Goal: Use online tool/utility: Utilize a website feature to perform a specific function

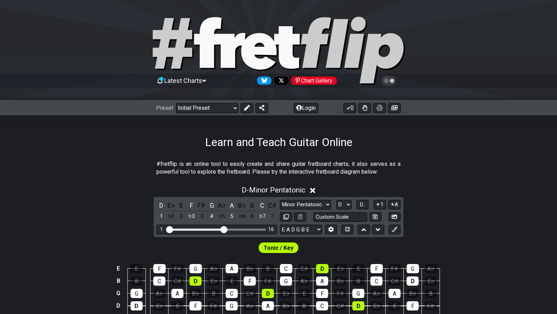
select select "D"
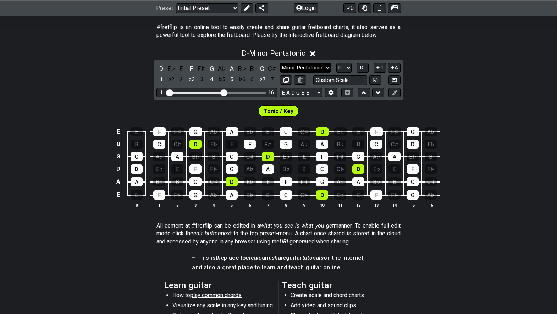
click at [319, 64] on select "Minor Pentatonic Click to edit Minor Pentatonic Major Pentatonic Minor Blues Ma…" at bounding box center [305, 68] width 51 height 10
select select "Major Pentatonic"
click at [280, 63] on select "Minor Pentatonic Click to edit Minor Pentatonic Major Pentatonic Minor Blues Ma…" at bounding box center [305, 68] width 51 height 10
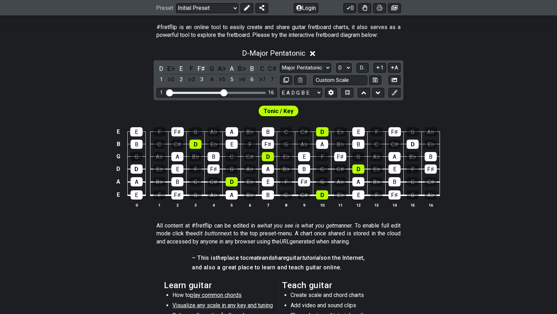
click at [345, 68] on select "A♭ A A♯ B♭ B C C♯ D♭ D D♯ E♭ E F F♯ G♭ G G♯" at bounding box center [343, 68] width 15 height 10
select select "F"
click at [336, 63] on select "A♭ A A♯ B♭ B C C♯ D♭ D D♯ E♭ E F F♯ G♭ G G♯" at bounding box center [343, 68] width 15 height 10
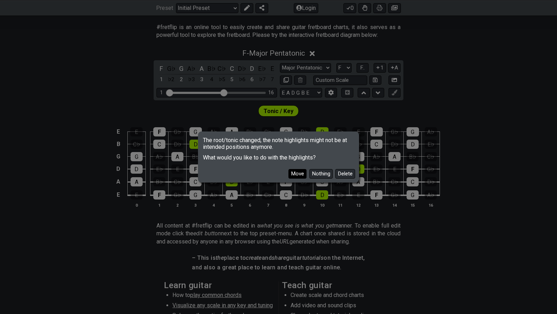
click at [296, 173] on button "Move" at bounding box center [297, 174] width 18 height 10
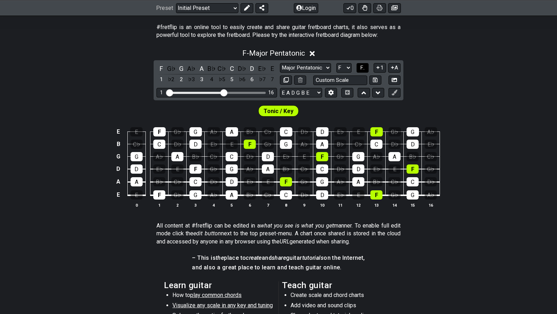
click at [362, 70] on span "F.." at bounding box center [362, 68] width 5 height 6
click at [310, 67] on select "Minor Pentatonic Click to edit Minor Pentatonic Major Pentatonic Minor Blues Ma…" at bounding box center [305, 68] width 51 height 10
click at [280, 63] on select "Minor Pentatonic Click to edit Minor Pentatonic Major Pentatonic Minor Blues Ma…" at bounding box center [305, 68] width 51 height 10
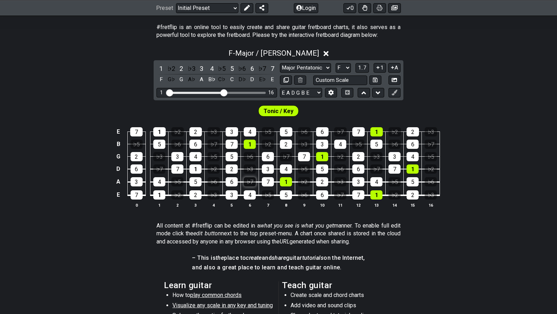
click at [251, 182] on div "♭7" at bounding box center [250, 181] width 12 height 9
click at [212, 144] on div "♭7" at bounding box center [214, 144] width 12 height 9
click at [285, 154] on div "♭7" at bounding box center [286, 156] width 12 height 9
click at [343, 196] on div "♭7" at bounding box center [340, 195] width 12 height 9
click at [335, 129] on div "♭7" at bounding box center [340, 131] width 12 height 9
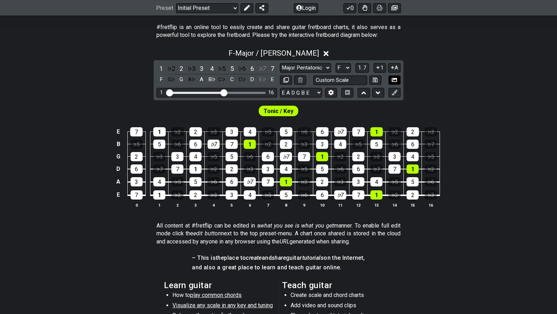
click at [397, 84] on button at bounding box center [395, 81] width 12 height 10
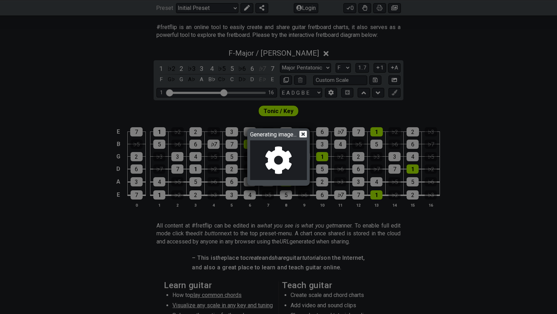
click at [307, 136] on icon at bounding box center [302, 134] width 7 height 7
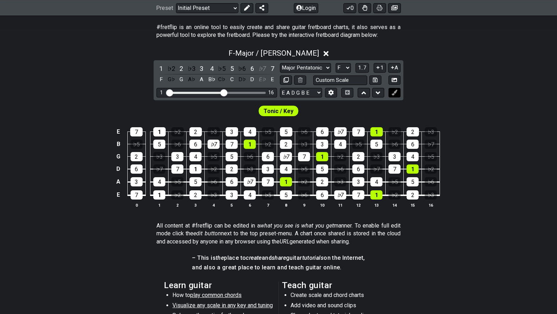
click at [396, 91] on icon at bounding box center [394, 92] width 5 height 5
click at [397, 94] on button at bounding box center [395, 93] width 12 height 10
click at [341, 133] on div "♭7" at bounding box center [340, 131] width 12 height 9
click at [343, 132] on div "♭7" at bounding box center [340, 131] width 12 height 9
drag, startPoint x: 395, startPoint y: 93, endPoint x: 341, endPoint y: 136, distance: 69.7
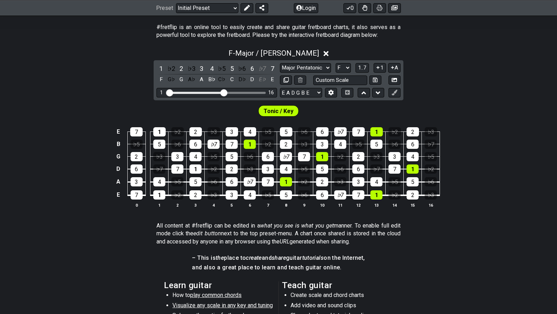
click at [341, 136] on div "F - Major / Ionian 1 ♭2 2 ♭3 3 4 ♭5 5 ♭6 6 ♭7 7 F G♭ G A♭ A B♭ C♭ C D♭ D E♭ E M…" at bounding box center [278, 131] width 557 height 173
click at [341, 131] on div "♭7" at bounding box center [340, 131] width 12 height 9
click at [157, 169] on div "♭7" at bounding box center [159, 169] width 12 height 9
click at [255, 183] on div "♭7" at bounding box center [250, 181] width 12 height 9
click at [288, 159] on div "♭7" at bounding box center [286, 156] width 12 height 9
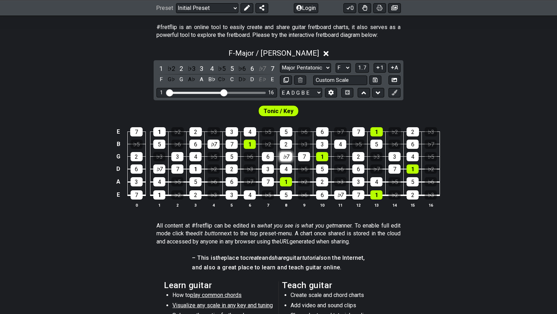
click at [286, 157] on div "♭7" at bounding box center [286, 156] width 12 height 9
click at [211, 194] on div "♭3" at bounding box center [214, 195] width 12 height 9
click at [246, 181] on div "♭7" at bounding box center [250, 181] width 12 height 9
click at [250, 168] on div "♭3" at bounding box center [250, 169] width 12 height 9
click at [337, 182] on div "♭3" at bounding box center [340, 181] width 12 height 9
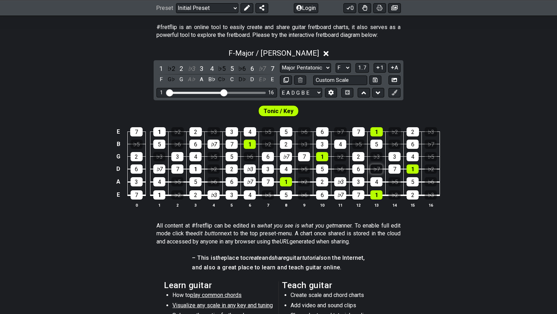
click at [375, 171] on div "♭7" at bounding box center [376, 169] width 12 height 9
click at [378, 162] on td "♭7" at bounding box center [377, 163] width 18 height 13
click at [378, 157] on div "♭3" at bounding box center [376, 156] width 12 height 9
click at [298, 66] on select "Minor Pentatonic Click to edit Minor Pentatonic Major Pentatonic Minor Blues Ma…" at bounding box center [305, 68] width 51 height 10
click at [280, 63] on select "Minor Pentatonic Click to edit Minor Pentatonic Major Pentatonic Minor Blues Ma…" at bounding box center [305, 68] width 51 height 10
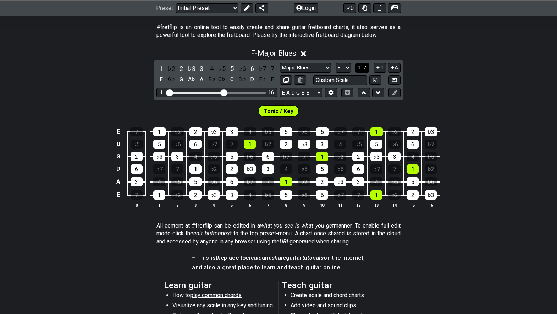
click at [364, 68] on span "1..7" at bounding box center [362, 68] width 9 height 6
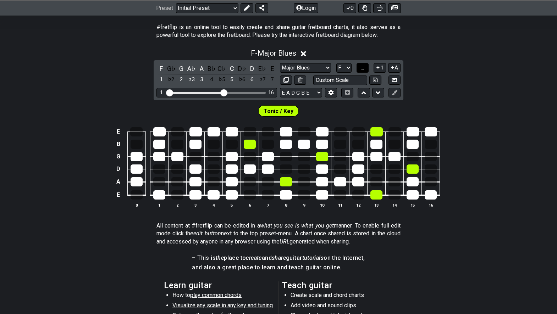
click at [364, 68] on span "..." at bounding box center [362, 68] width 3 height 6
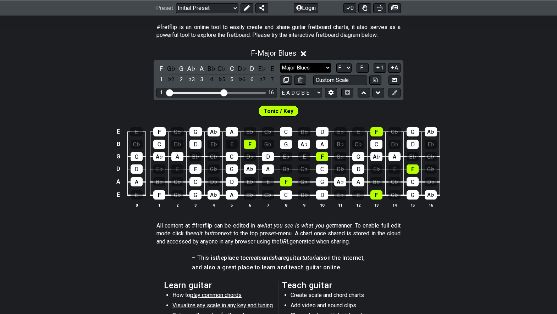
click at [308, 69] on select "Minor Pentatonic Click to edit Minor Pentatonic Major Pentatonic Minor Blues Ma…" at bounding box center [305, 68] width 51 height 10
click at [280, 63] on select "Minor Pentatonic Click to edit Minor Pentatonic Major Pentatonic Minor Blues Ma…" at bounding box center [305, 68] width 51 height 10
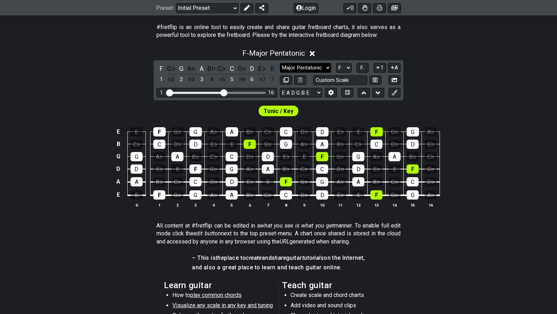
click at [307, 68] on select "Minor Pentatonic Click to edit Minor Pentatonic Major Pentatonic Minor Blues Ma…" at bounding box center [305, 68] width 51 height 10
click at [280, 63] on select "Minor Pentatonic Click to edit Minor Pentatonic Major Pentatonic Minor Blues Ma…" at bounding box center [305, 68] width 51 height 10
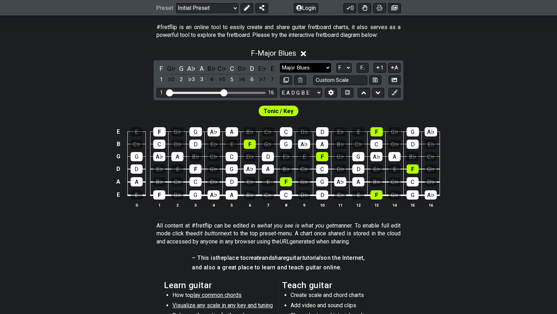
click at [313, 64] on select "Minor Pentatonic Click to edit Minor Pentatonic Major Pentatonic Minor Blues Ma…" at bounding box center [305, 68] width 51 height 10
select select "Major / [PERSON_NAME]"
click at [280, 63] on select "Minor Pentatonic Click to edit Minor Pentatonic Major Pentatonic Minor Blues Ma…" at bounding box center [305, 68] width 51 height 10
